Goal: Find specific page/section: Find specific page/section

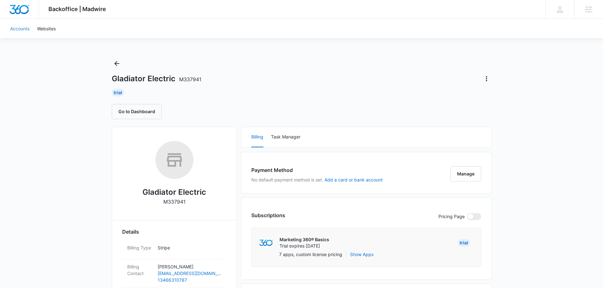
click at [28, 25] on link "Accounts" at bounding box center [19, 28] width 27 height 19
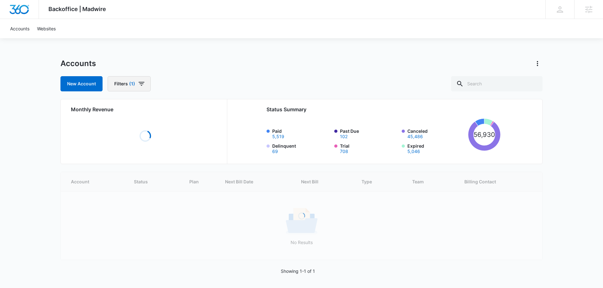
click at [145, 83] on button "Filters (1)" at bounding box center [129, 83] width 43 height 15
click at [182, 157] on icon "Show Assigned Employees filters" at bounding box center [183, 157] width 8 height 8
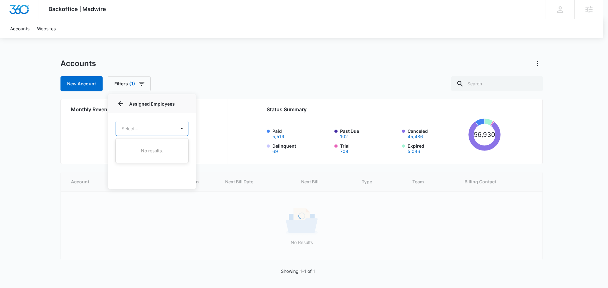
click at [145, 127] on body "Backoffice | Madwire Apps Settings TH [PERSON_NAME] [PERSON_NAME][EMAIL_ADDRESS…" at bounding box center [304, 145] width 608 height 290
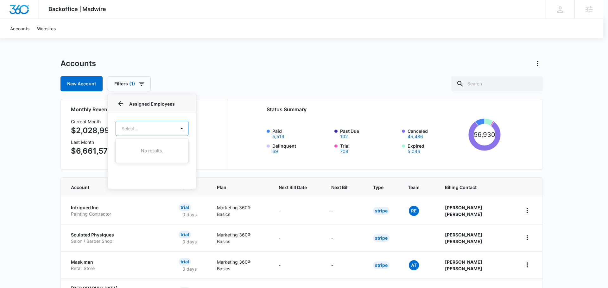
click at [145, 127] on div at bounding box center [304, 144] width 608 height 288
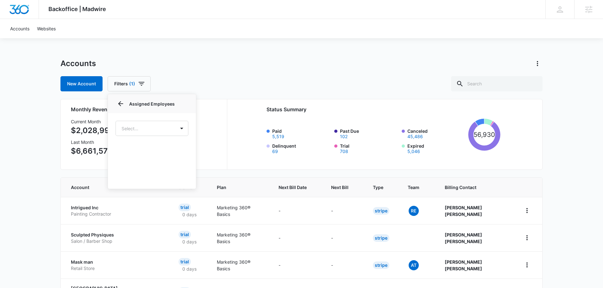
click at [264, 31] on div "Accounts Websites" at bounding box center [301, 28] width 590 height 19
click at [500, 89] on input "text" at bounding box center [496, 83] width 91 height 15
type input "[PERSON_NAME]"
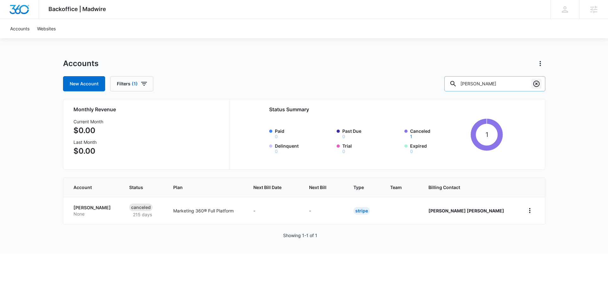
click at [532, 85] on icon "Clear" at bounding box center [536, 84] width 8 height 8
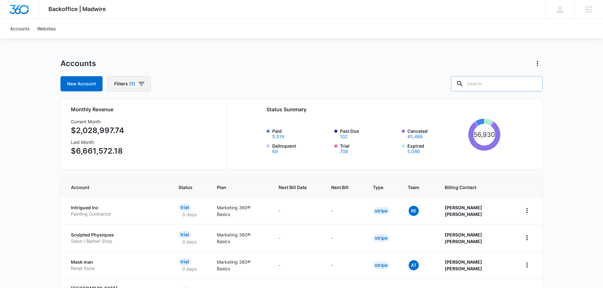
click at [135, 83] on button "Filters (1)" at bounding box center [129, 83] width 43 height 15
click at [181, 121] on icon "Show Billing Type filters" at bounding box center [183, 124] width 8 height 8
click at [118, 101] on icon "Back" at bounding box center [121, 104] width 8 height 8
click at [179, 115] on div "Billing Status Billing Type 1 Plan Assigned Employees" at bounding box center [152, 131] width 88 height 75
click at [185, 120] on icon "Show Billing Type filters" at bounding box center [183, 124] width 8 height 8
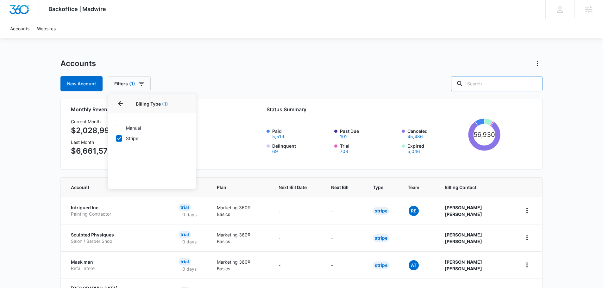
click at [121, 128] on icon at bounding box center [119, 128] width 6 height 6
click at [116, 128] on input "Manual" at bounding box center [116, 128] width 0 height 0
checkbox input "true"
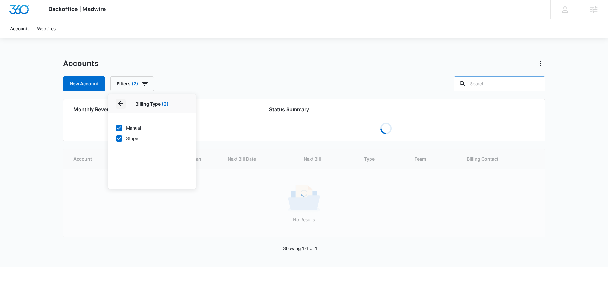
click at [120, 105] on icon "Back" at bounding box center [120, 103] width 5 height 5
click at [151, 158] on p "Assigned Employees" at bounding box center [137, 156] width 43 height 7
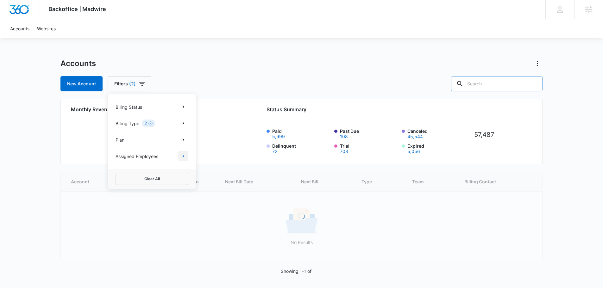
click at [182, 157] on icon "Show Assigned Employees filters" at bounding box center [183, 157] width 8 height 8
click at [153, 127] on body "Backoffice | Madwire Apps Settings TH [PERSON_NAME] [PERSON_NAME][EMAIL_ADDRESS…" at bounding box center [301, 145] width 603 height 290
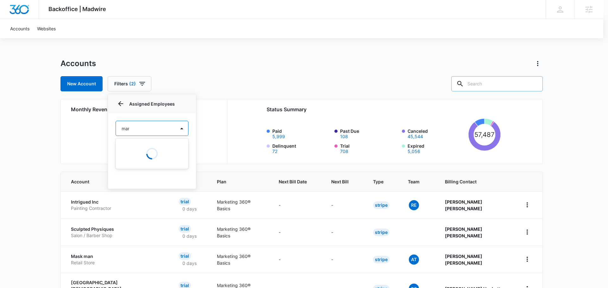
type input "[PERSON_NAME]"
click at [146, 155] on div "[PERSON_NAME]" at bounding box center [152, 151] width 73 height 12
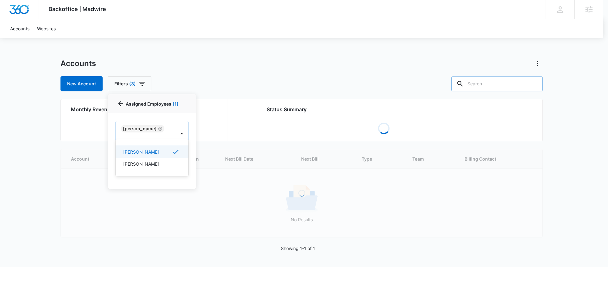
click at [89, 136] on div at bounding box center [304, 144] width 608 height 288
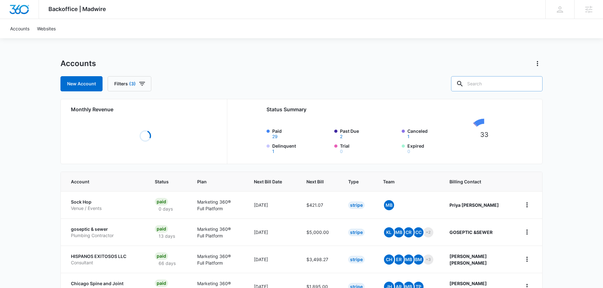
click at [265, 43] on div "Backoffice | Madwire Apps Settings TH [PERSON_NAME] [PERSON_NAME][EMAIL_ADDRESS…" at bounding box center [301, 251] width 603 height 503
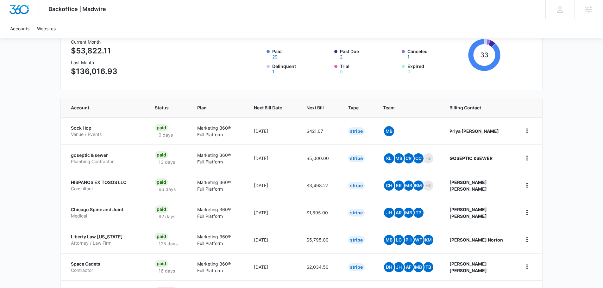
scroll to position [95, 0]
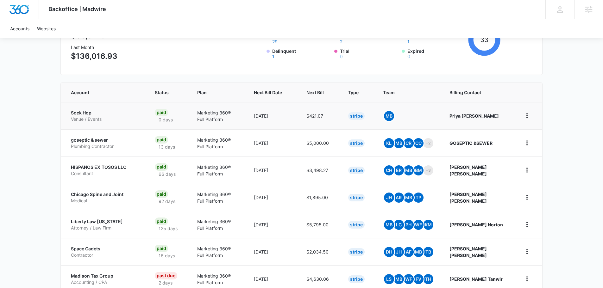
click at [87, 113] on p "Sock Hop" at bounding box center [105, 113] width 69 height 6
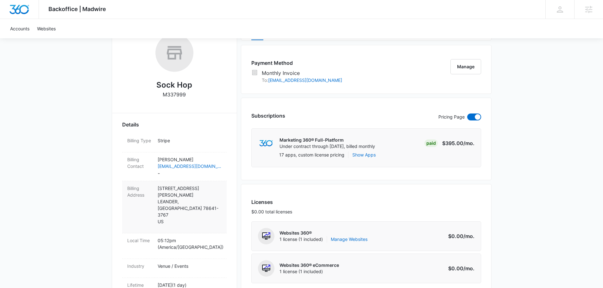
scroll to position [127, 0]
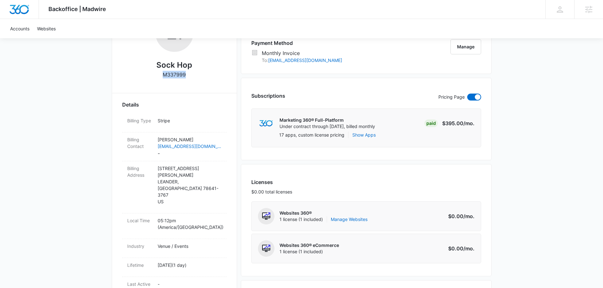
drag, startPoint x: 190, startPoint y: 78, endPoint x: 157, endPoint y: 77, distance: 32.6
click at [157, 77] on div "Sock Hop M337999" at bounding box center [174, 48] width 104 height 69
copy p "M337999"
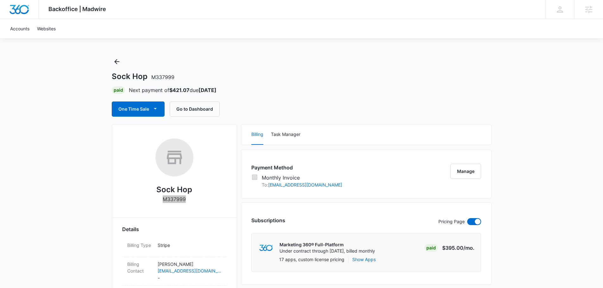
scroll to position [0, 0]
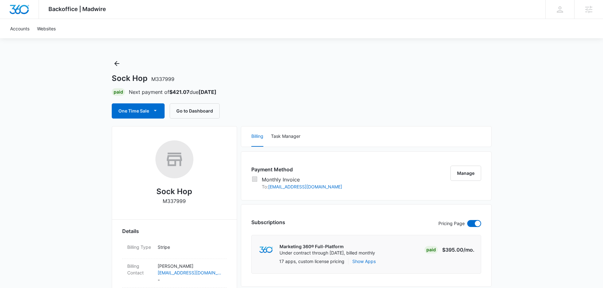
drag, startPoint x: 196, startPoint y: 207, endPoint x: 186, endPoint y: 207, distance: 10.1
click at [186, 207] on div "Sock Hop M337999" at bounding box center [174, 175] width 104 height 69
copy div "M337999"
